Goal: Task Accomplishment & Management: Complete application form

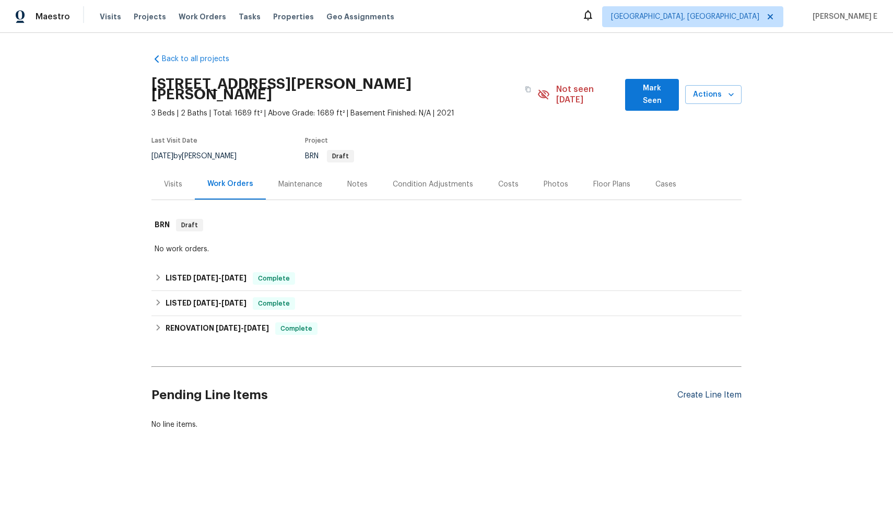
click at [682, 390] on div "Create Line Item" at bounding box center [709, 395] width 64 height 10
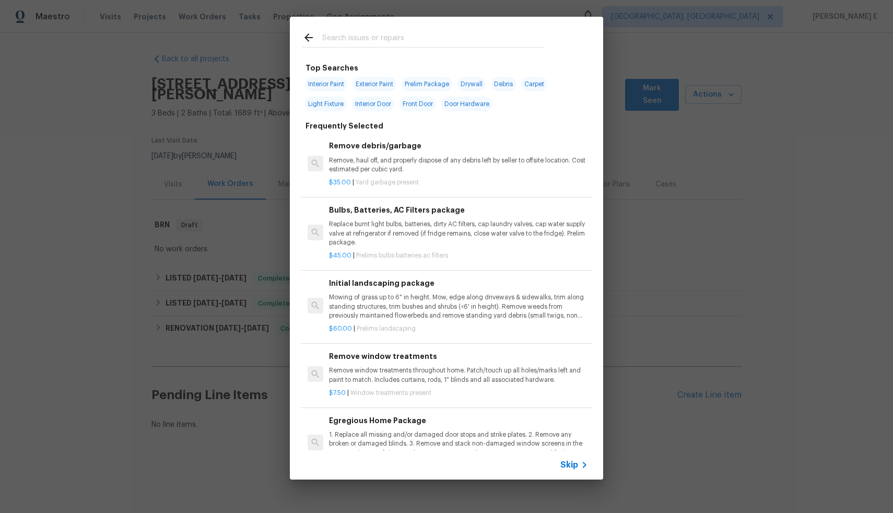
click at [565, 461] on span "Skip" at bounding box center [569, 465] width 18 height 10
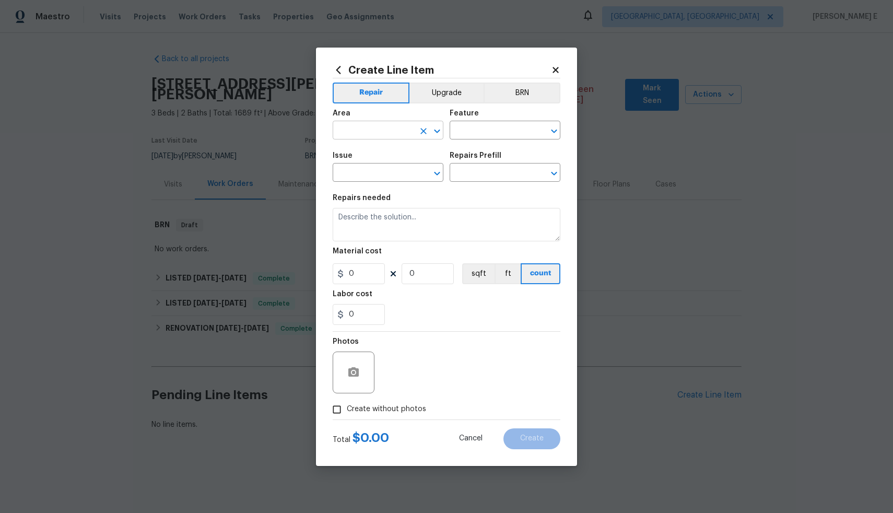
click at [355, 126] on input "text" at bounding box center [373, 131] width 81 height 16
type input "f"
click at [351, 151] on li "Exterior Addition" at bounding box center [388, 154] width 111 height 17
type input "Exterior Addition"
click at [491, 132] on input "text" at bounding box center [490, 131] width 81 height 16
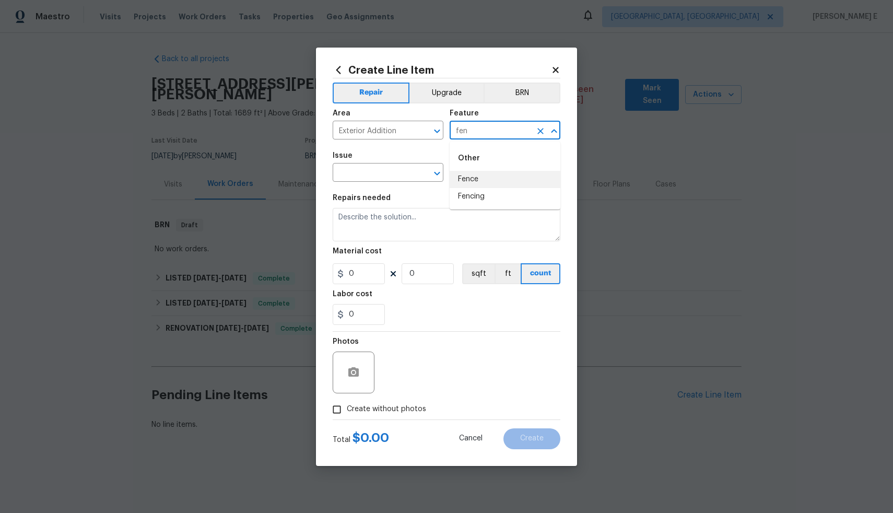
click at [505, 174] on li "Fence" at bounding box center [505, 179] width 111 height 17
type input "Fence"
click at [378, 169] on input "text" at bounding box center [373, 174] width 81 height 16
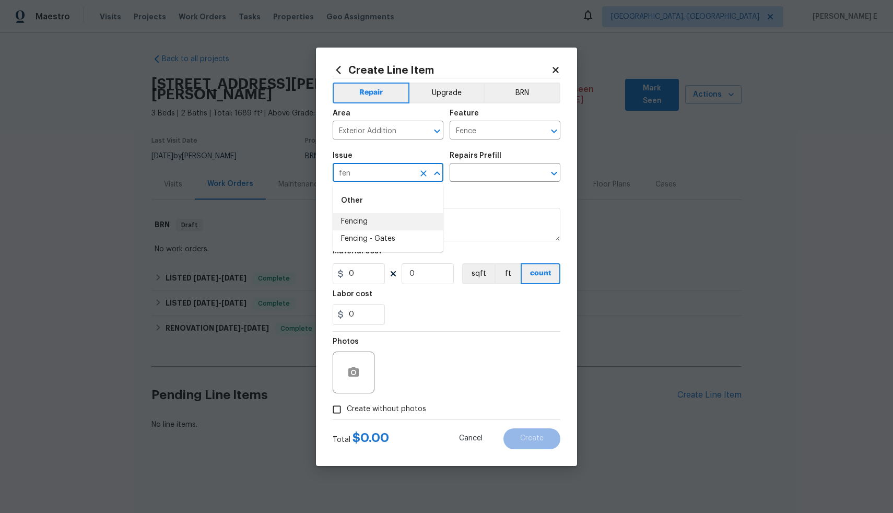
click at [371, 222] on li "Fencing" at bounding box center [388, 221] width 111 height 17
type input "Fencing"
click at [472, 169] on input "text" at bounding box center [490, 174] width 81 height 16
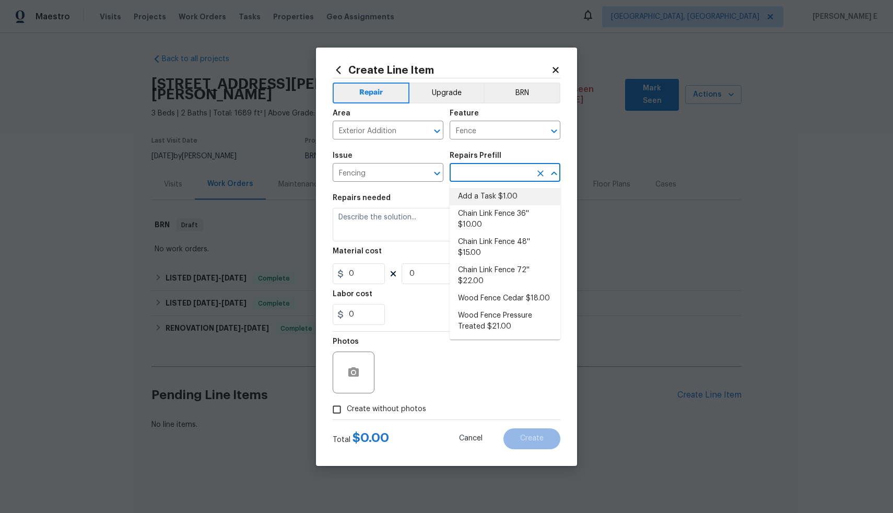
click at [478, 194] on li "Add a Task $1.00" at bounding box center [505, 196] width 111 height 17
type input "Add a Task $1.00"
type textarea "HPM to detail"
type input "1"
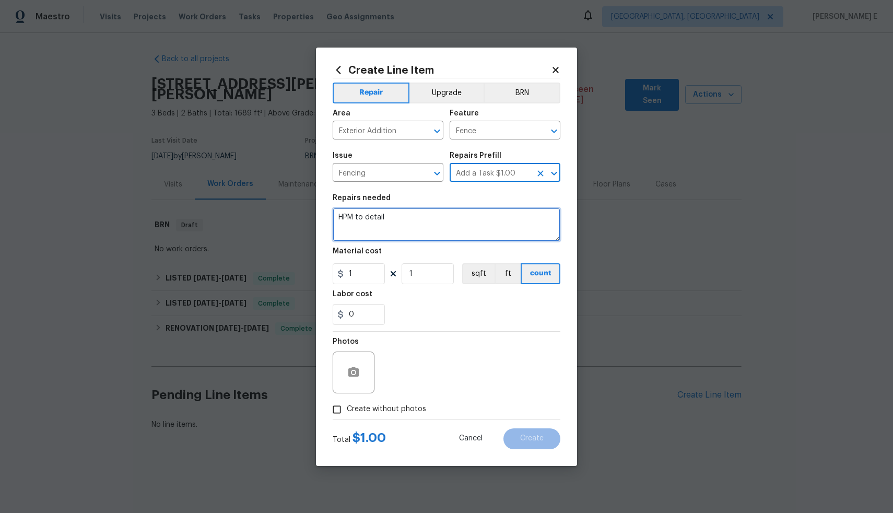
click at [446, 227] on textarea "HPM to detail" at bounding box center [447, 224] width 228 height 33
paste textarea "Walnut Brown"
click at [516, 219] on textarea "HOA Violation- Stain the fence in Walnut Brown" at bounding box center [447, 224] width 228 height 33
click at [425, 228] on textarea "HOA Violation- Stain the fence in Walnut Brown colour and share the photos once" at bounding box center [447, 224] width 228 height 33
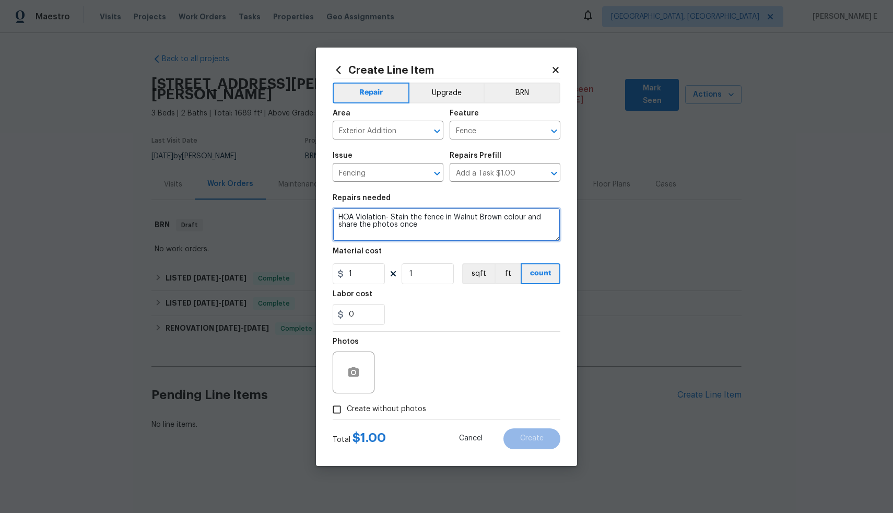
click at [425, 224] on textarea "HOA Violation- Stain the fence in Walnut Brown colour and share the photos once" at bounding box center [447, 224] width 228 height 33
type textarea "HOA Violation- Stain the fence in Walnut Brown colour and share the photos once…"
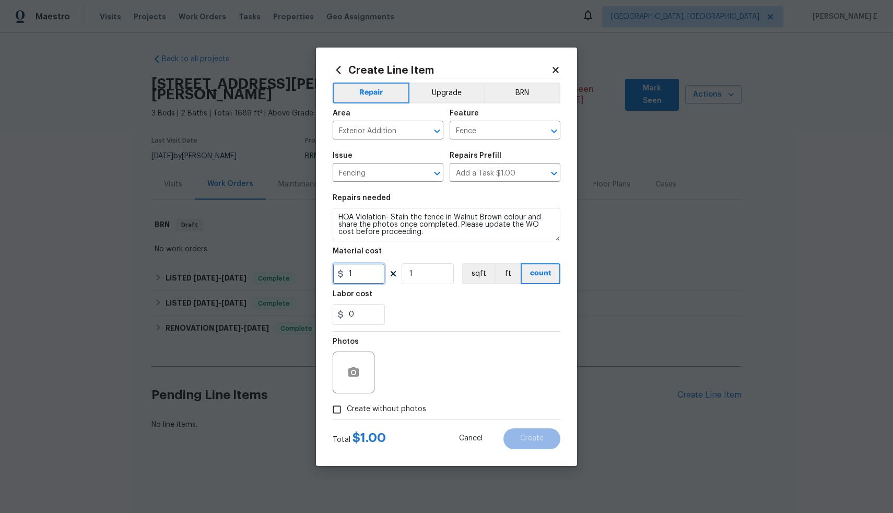
click at [365, 270] on input "1" at bounding box center [359, 273] width 52 height 21
type input "75"
click at [338, 405] on input "Create without photos" at bounding box center [337, 409] width 20 height 20
checkbox input "true"
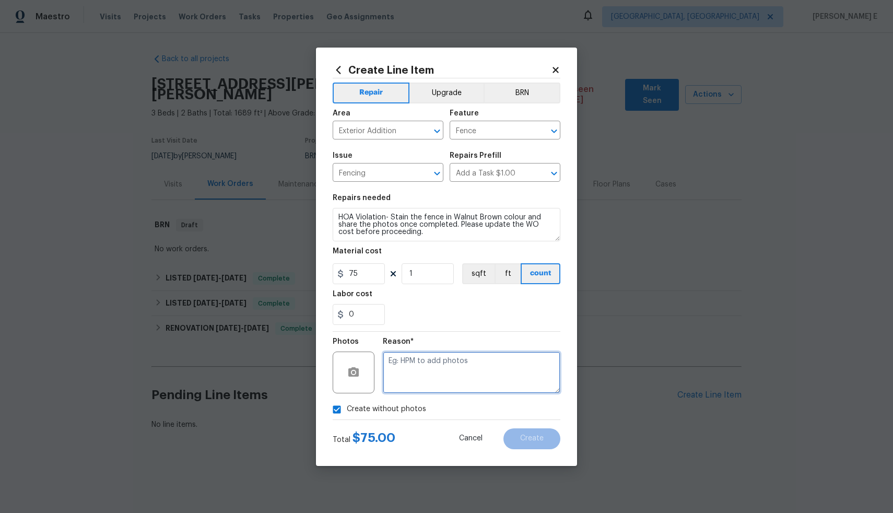
click at [440, 381] on textarea at bounding box center [472, 372] width 178 height 42
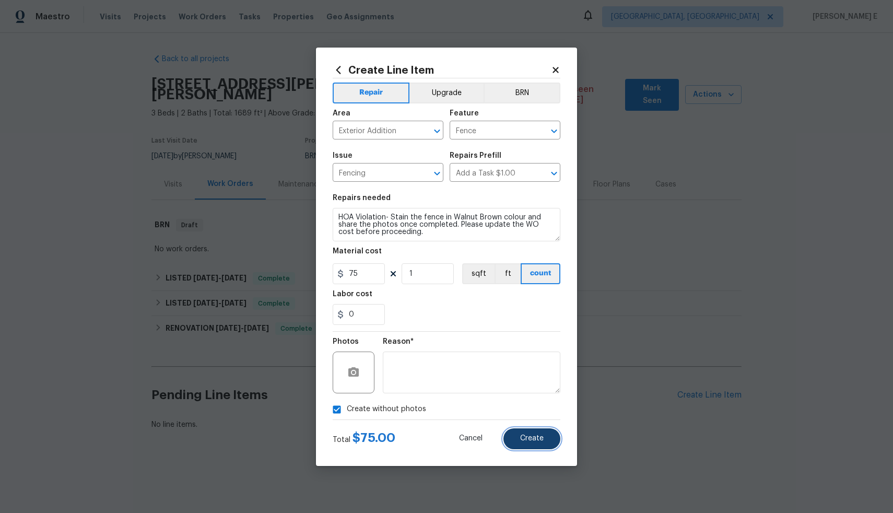
click at [521, 436] on span "Create" at bounding box center [531, 438] width 23 height 8
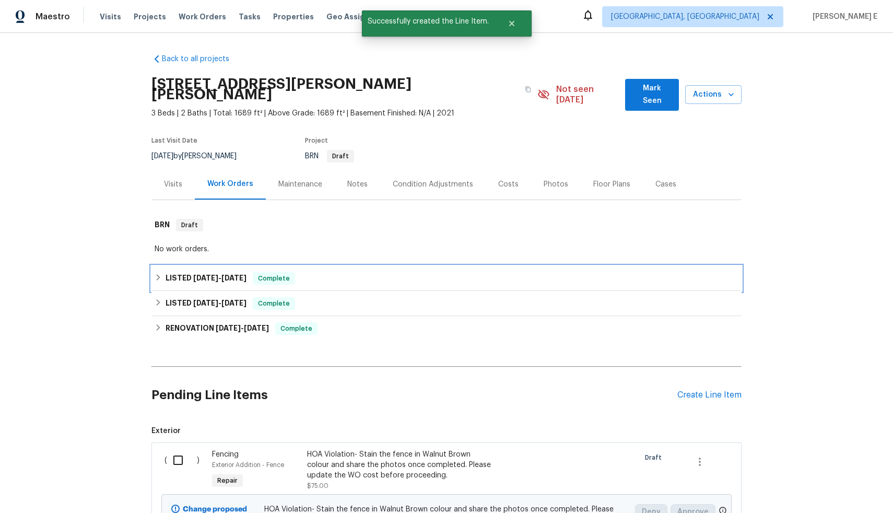
click at [246, 276] on div "LISTED [DATE] - [DATE] Complete" at bounding box center [446, 278] width 590 height 25
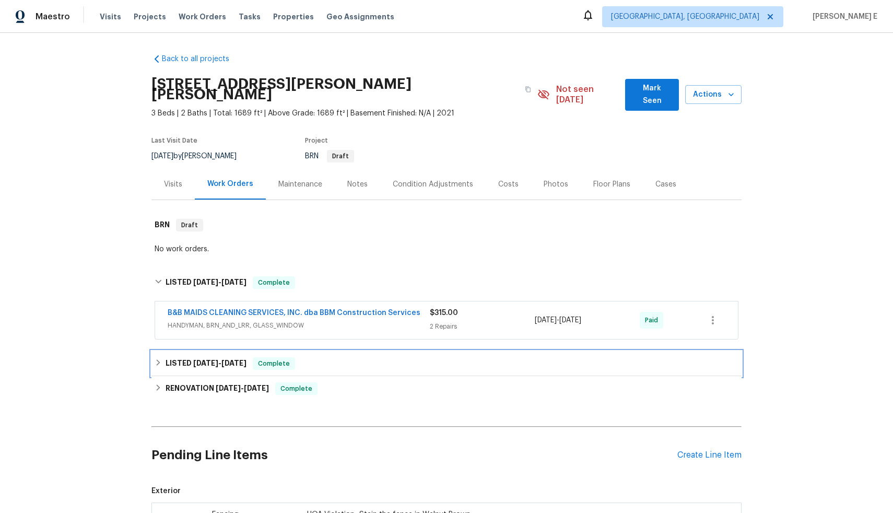
click at [254, 351] on div "LISTED [DATE] - [DATE] Complete" at bounding box center [446, 363] width 590 height 25
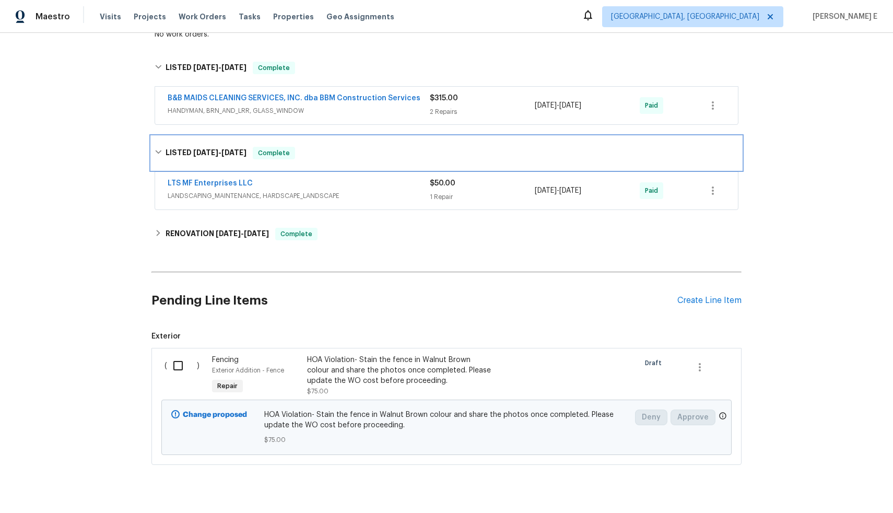
scroll to position [235, 0]
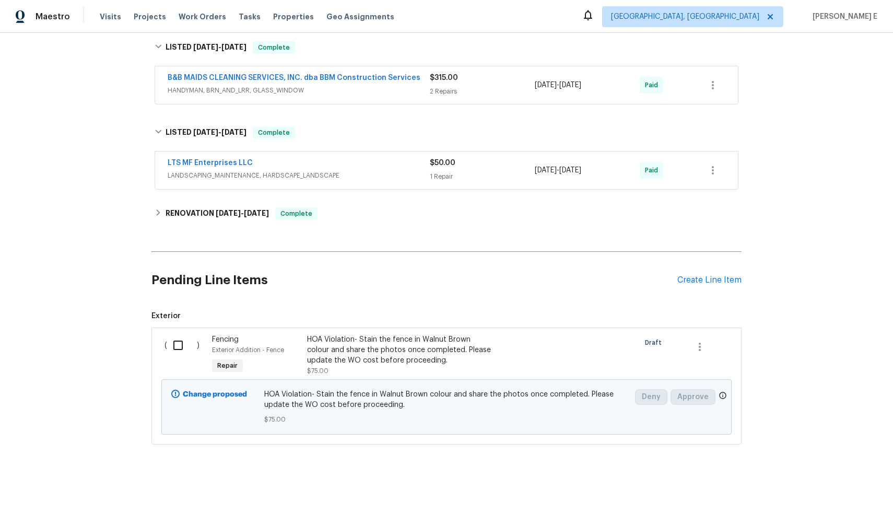
click at [180, 336] on input "checkbox" at bounding box center [182, 345] width 30 height 22
checkbox input "true"
click at [839, 492] on span "Create Work Order" at bounding box center [832, 486] width 69 height 13
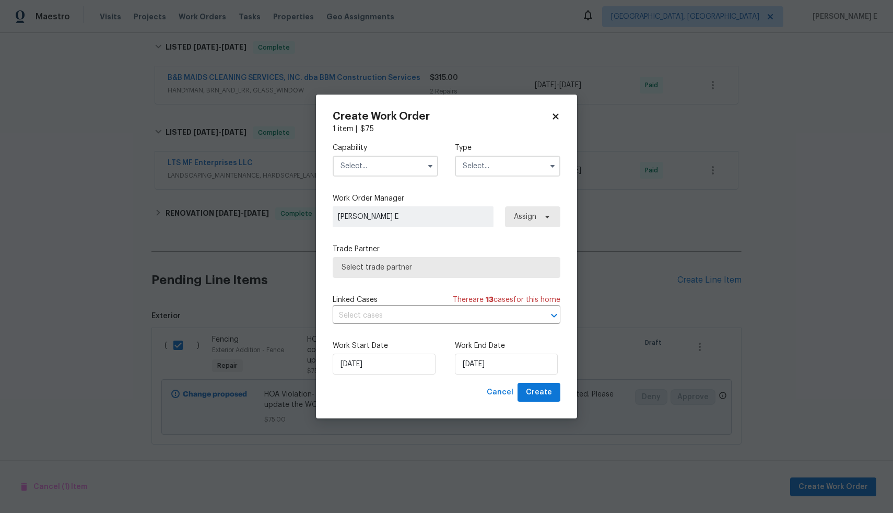
click at [386, 161] on input "text" at bounding box center [385, 166] width 105 height 21
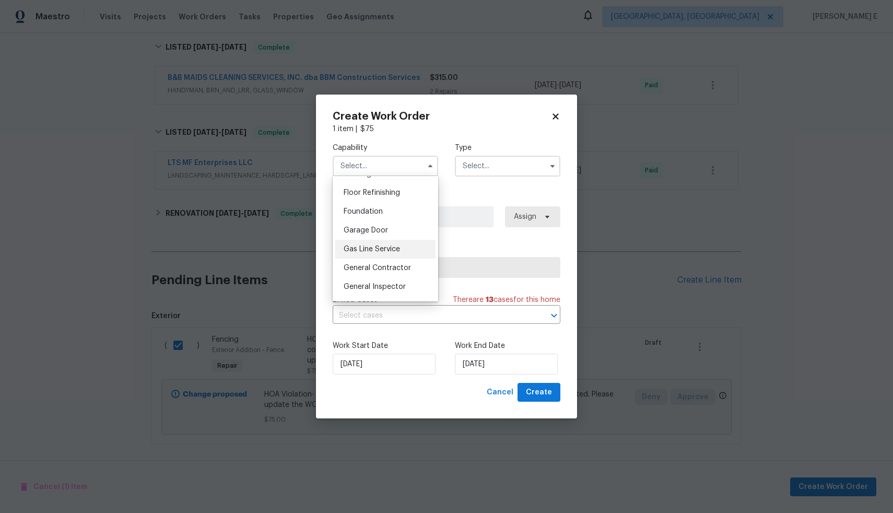
scroll to position [432, 0]
click at [381, 258] on span "General Contractor" at bounding box center [377, 254] width 67 height 7
type input "General Contractor"
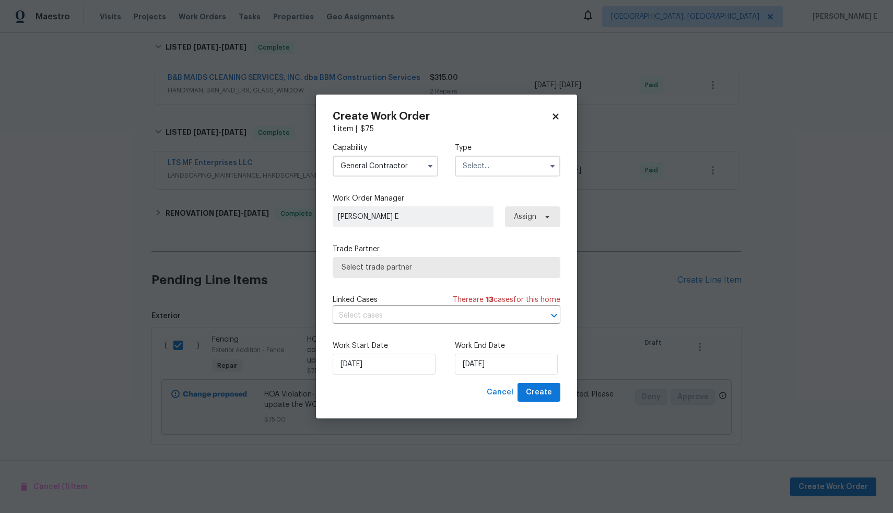
click at [474, 161] on input "text" at bounding box center [507, 166] width 105 height 21
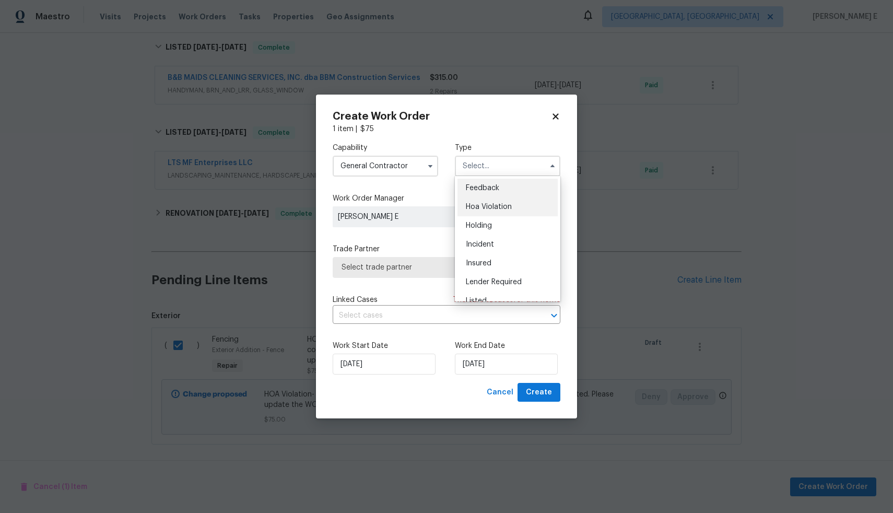
click at [503, 204] on span "Hoa Violation" at bounding box center [489, 206] width 46 height 7
type input "Hoa Violation"
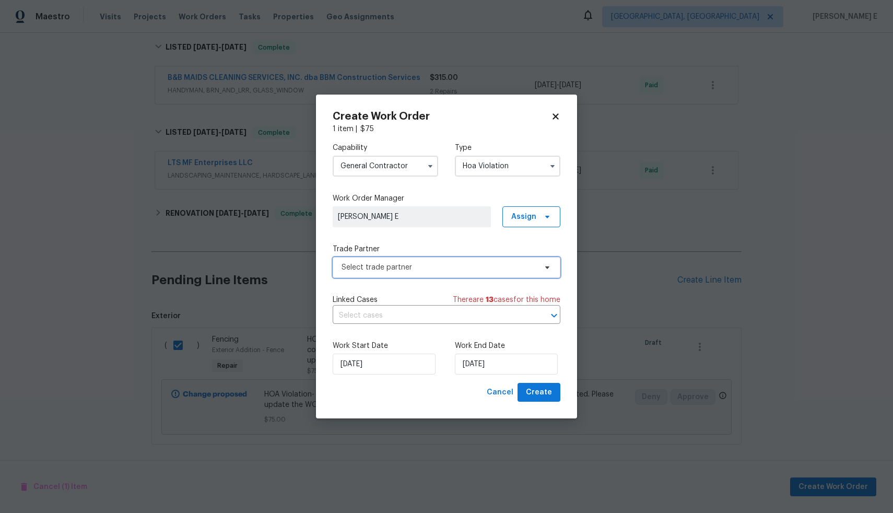
click at [411, 268] on span "Select trade partner" at bounding box center [438, 267] width 195 height 10
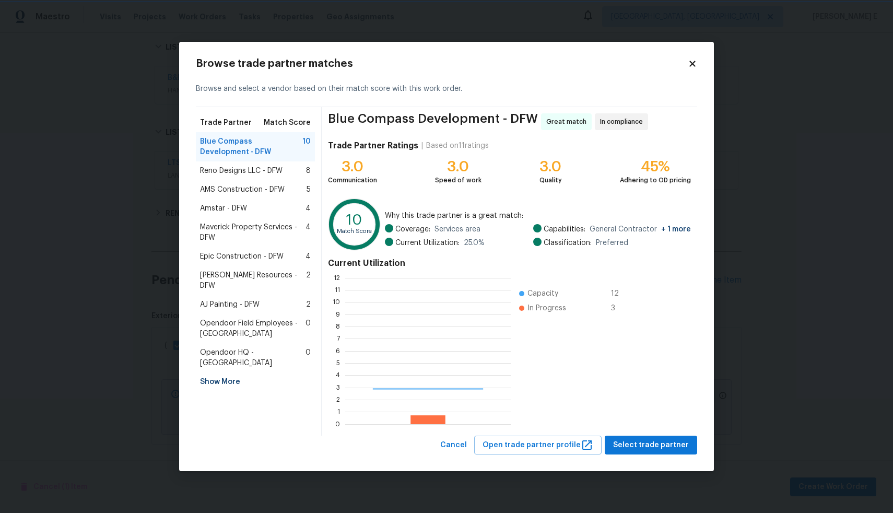
scroll to position [138, 158]
click at [279, 175] on span "Reno Designs LLC - DFW" at bounding box center [241, 171] width 83 height 10
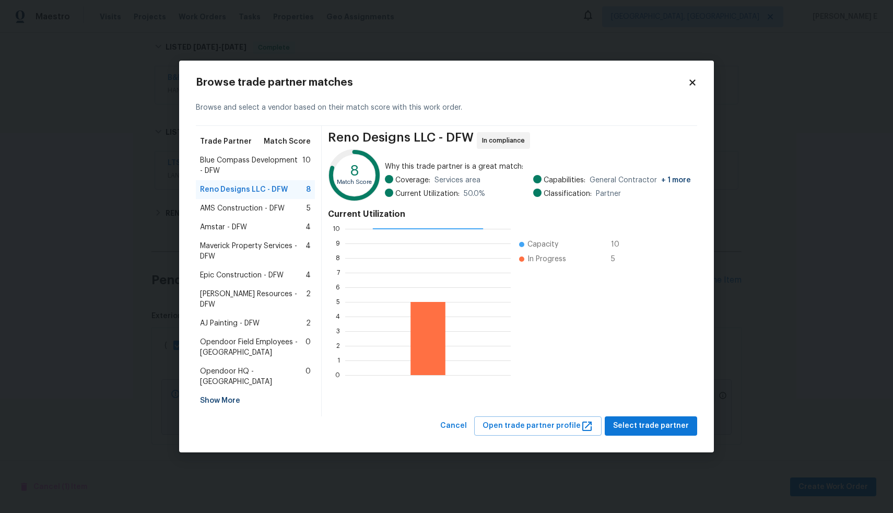
click at [267, 172] on span "Blue Compass Development - DFW" at bounding box center [251, 165] width 102 height 21
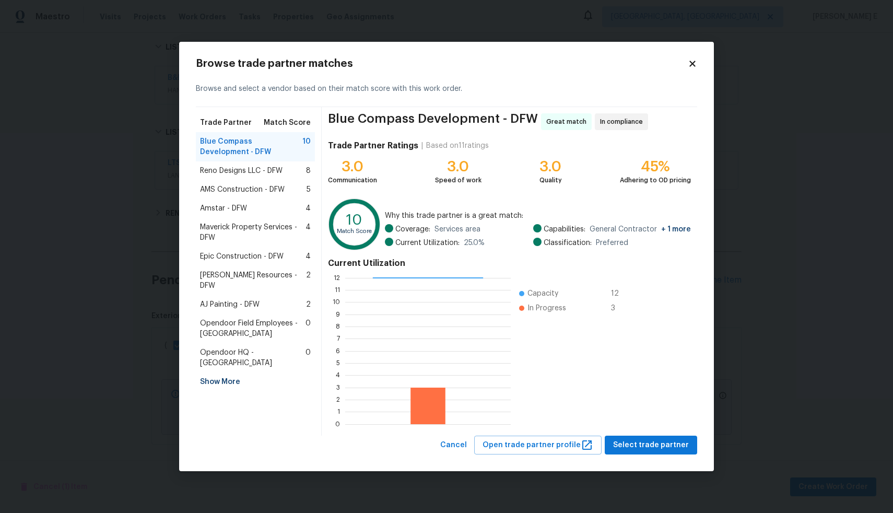
click at [255, 191] on span "AMS Construction - DFW" at bounding box center [242, 189] width 85 height 10
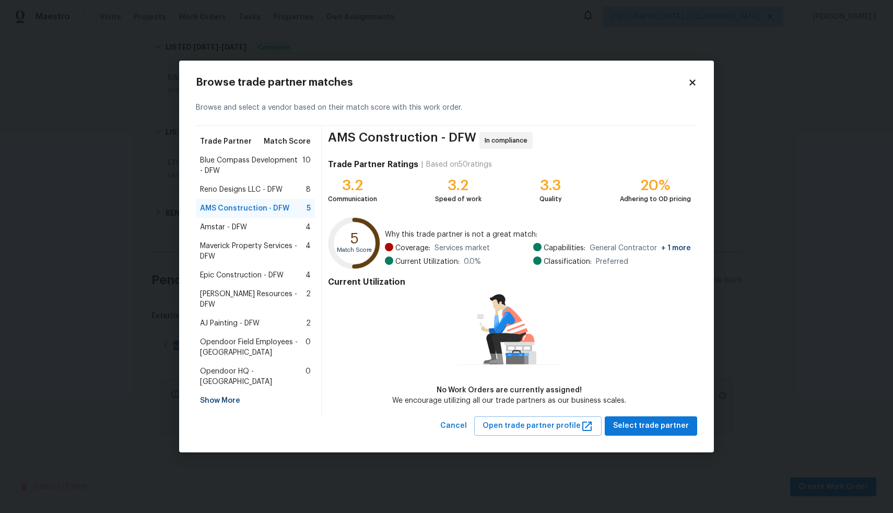
click at [222, 227] on span "Amstar - DFW" at bounding box center [223, 227] width 47 height 10
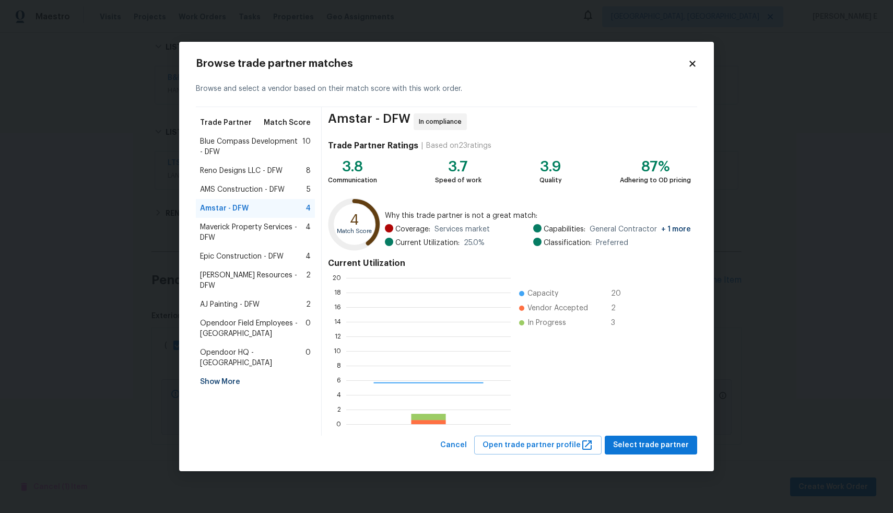
scroll to position [138, 157]
click at [219, 238] on span "Maverick Property Services - DFW" at bounding box center [252, 232] width 105 height 21
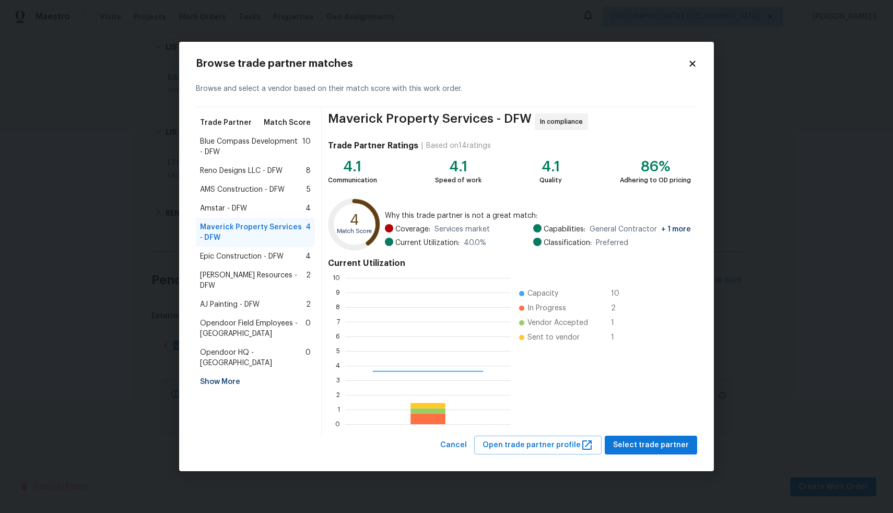
scroll to position [138, 158]
click at [219, 254] on span "Epic Construction - DFW" at bounding box center [242, 256] width 84 height 10
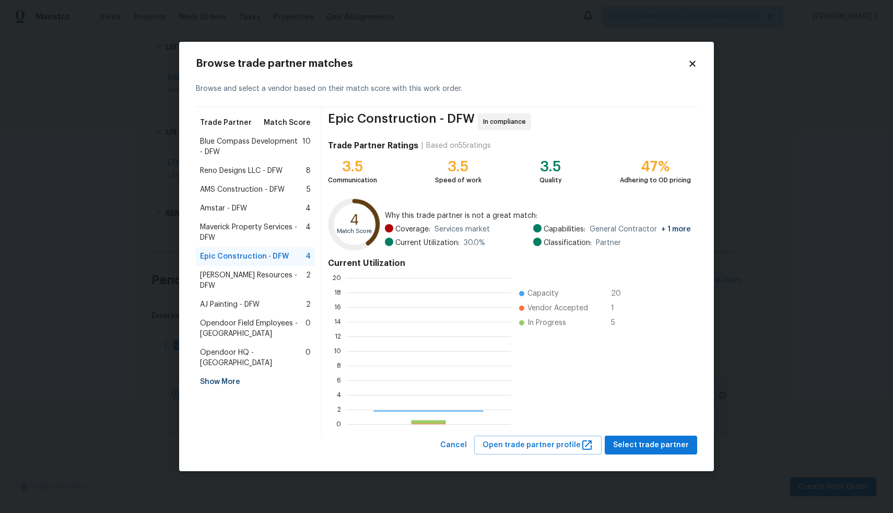
scroll to position [138, 157]
click at [242, 144] on span "Blue Compass Development - DFW" at bounding box center [251, 146] width 102 height 21
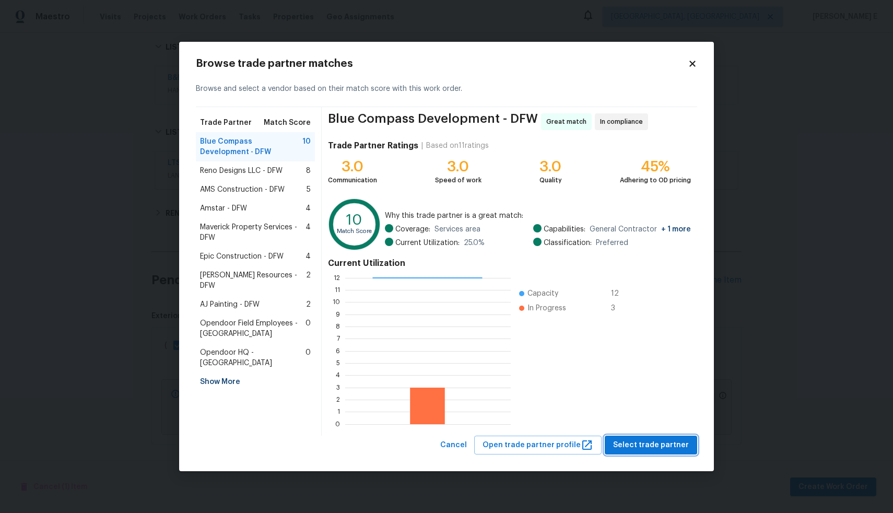
click at [664, 444] on span "Select trade partner" at bounding box center [651, 445] width 76 height 13
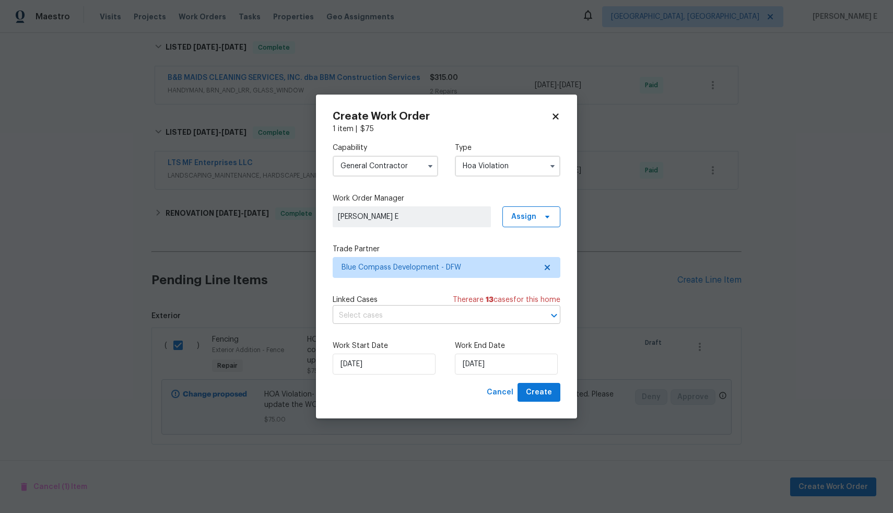
click at [426, 311] on input "text" at bounding box center [432, 316] width 198 height 16
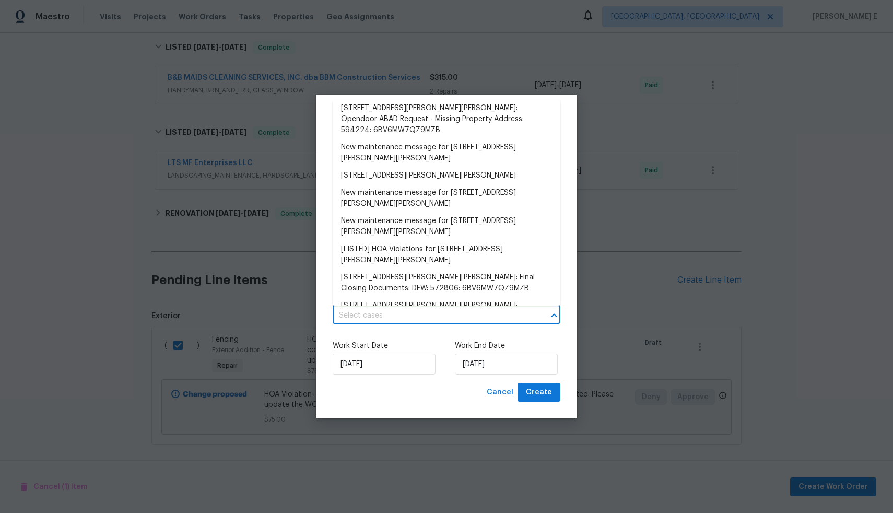
scroll to position [0, 0]
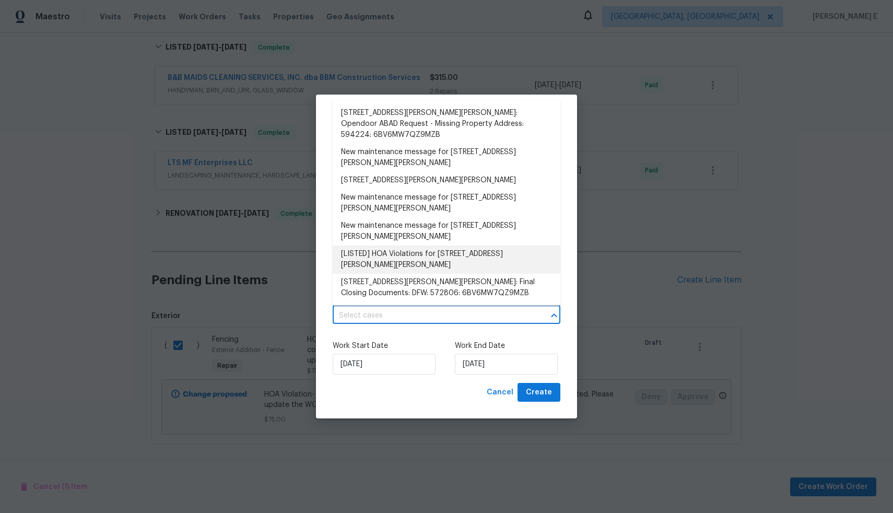
click at [402, 253] on li "[LISTED] HOA Violations for [STREET_ADDRESS][PERSON_NAME][PERSON_NAME]" at bounding box center [447, 259] width 228 height 28
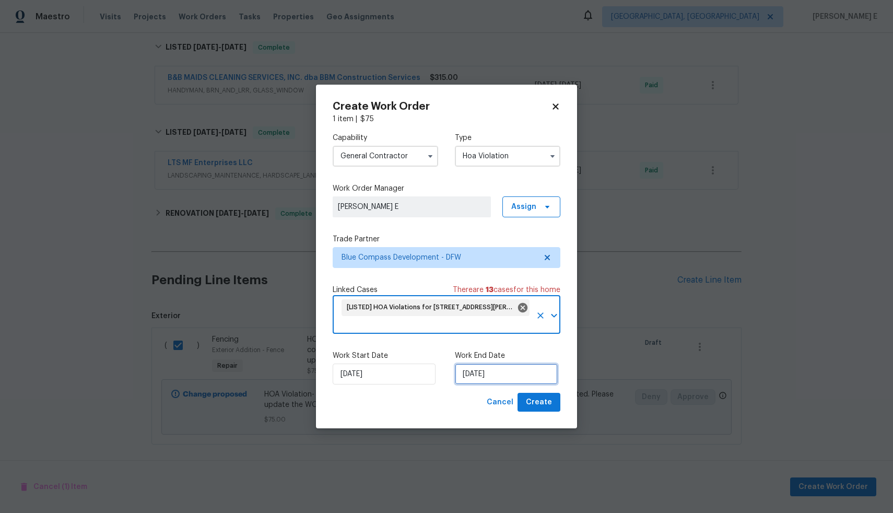
click at [492, 373] on input "[DATE]" at bounding box center [506, 373] width 103 height 21
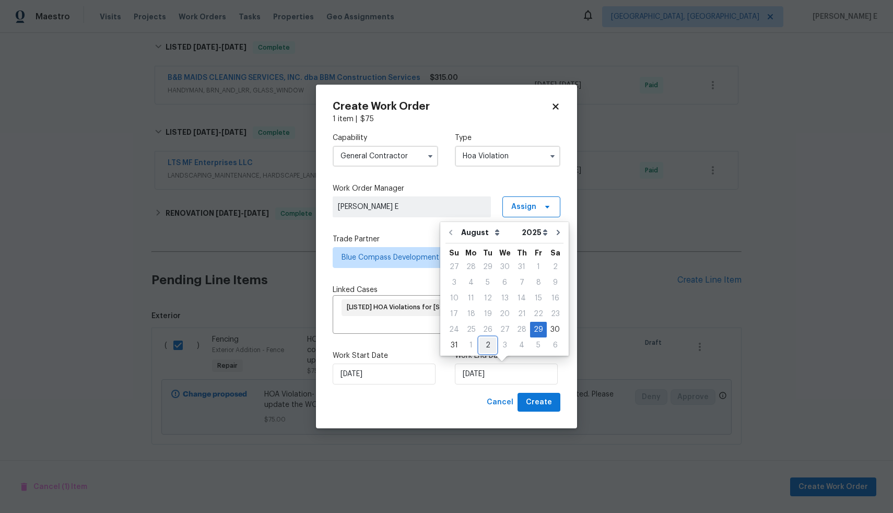
click at [484, 346] on div "2" at bounding box center [487, 345] width 17 height 15
type input "[DATE]"
select select "8"
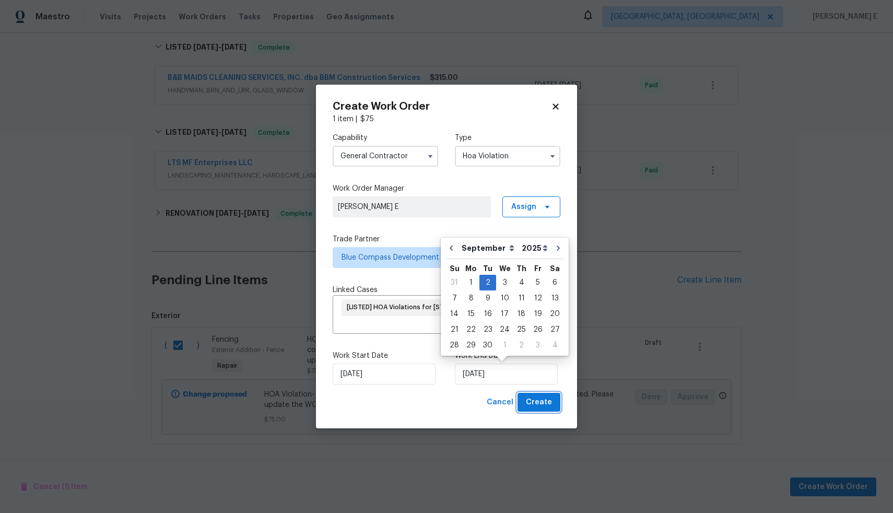
click at [540, 405] on span "Create" at bounding box center [539, 402] width 26 height 13
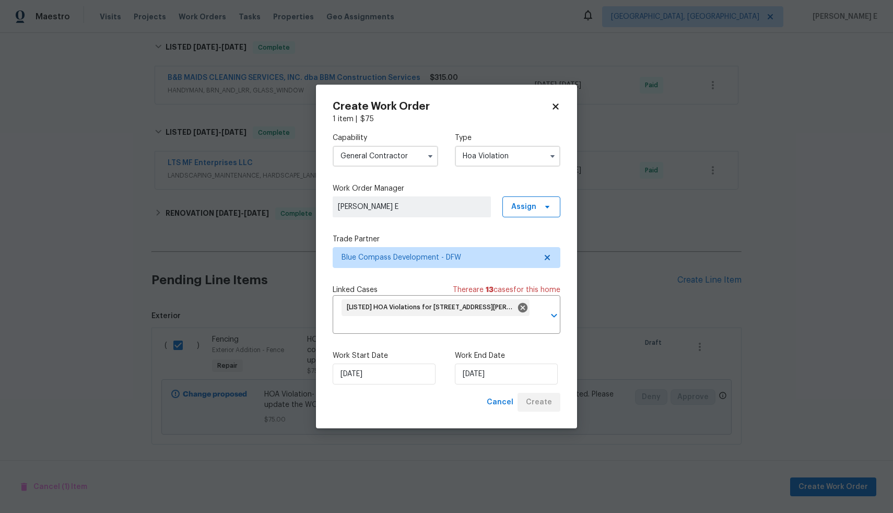
checkbox input "false"
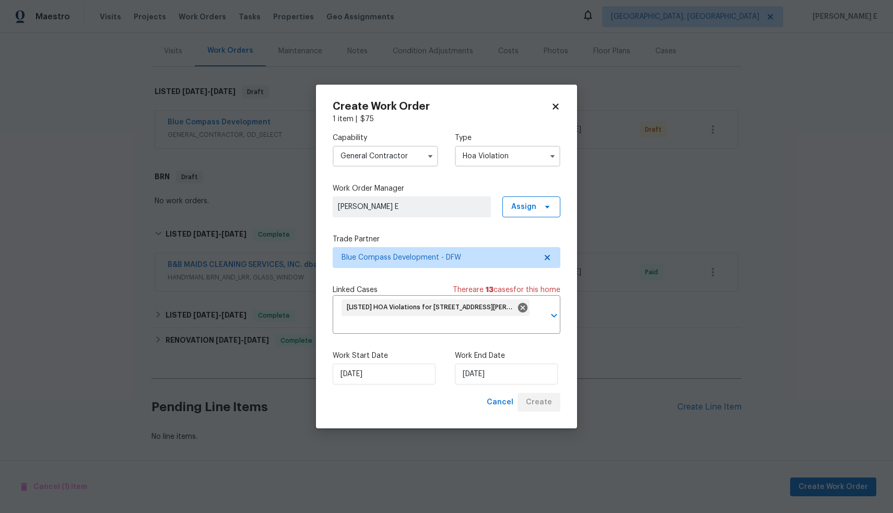
scroll to position [131, 0]
click at [798, 229] on div "Back to all projects [STREET_ADDRESS][PERSON_NAME][PERSON_NAME] 3 Beds | 2 Bath…" at bounding box center [446, 273] width 893 height 480
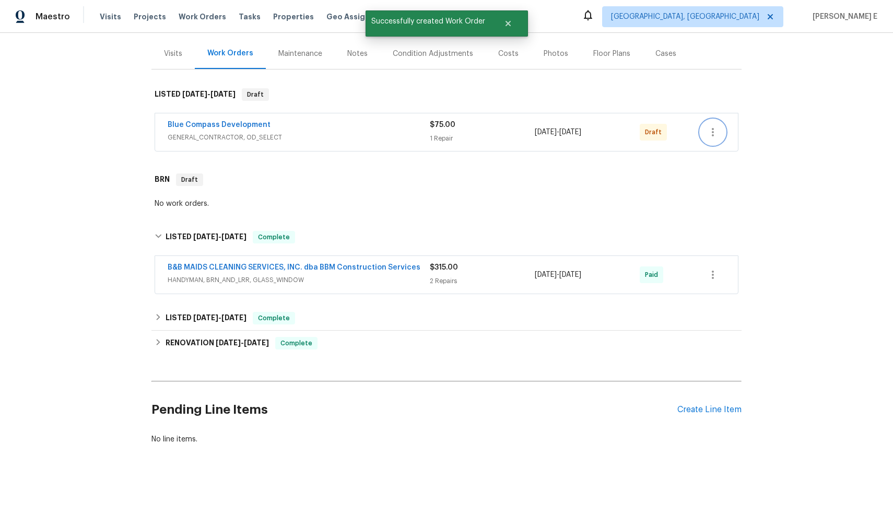
click at [712, 130] on button "button" at bounding box center [712, 132] width 25 height 25
click at [724, 124] on li "Send to Vendor" at bounding box center [755, 121] width 116 height 17
click at [798, 86] on div at bounding box center [446, 256] width 893 height 513
click at [798, 86] on div "Edit Add Trip Charge View In Trade Partner Portal Delete" at bounding box center [446, 256] width 893 height 513
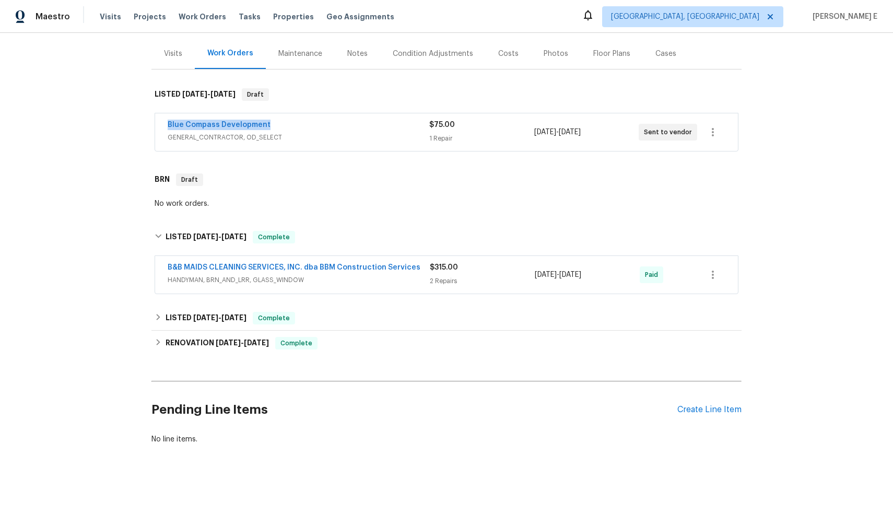
drag, startPoint x: 269, startPoint y: 113, endPoint x: 160, endPoint y: 113, distance: 109.1
click at [160, 113] on div "Blue Compass Development GENERAL_CONTRACTOR, OD_SELECT $75.00 1 Repair [DATE] -…" at bounding box center [446, 132] width 583 height 38
copy link "Blue Compass Development"
